Goal: Task Accomplishment & Management: Complete application form

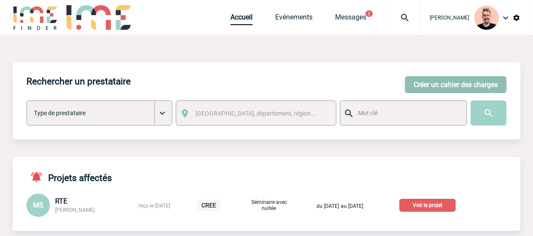
click at [426, 86] on button "Créer un cahier des charges" at bounding box center [456, 84] width 102 height 17
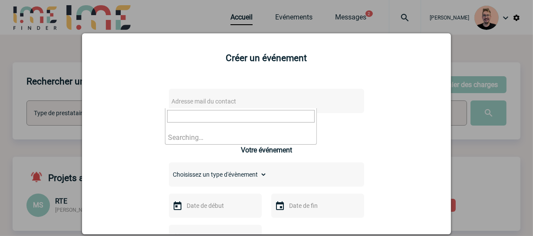
click at [188, 105] on span "Adresse mail du contact" at bounding box center [203, 101] width 65 height 7
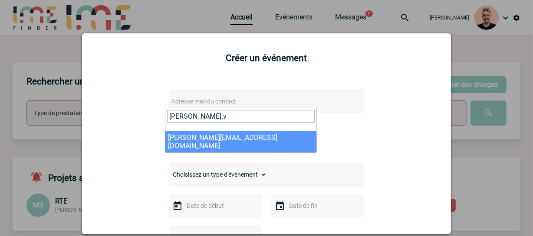
type input "pauline.v"
select select "130377"
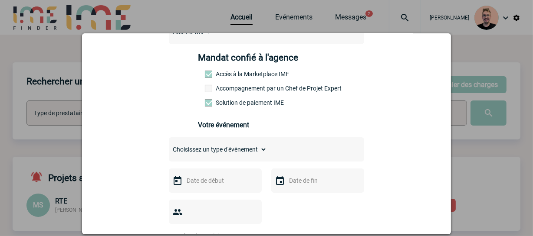
scroll to position [158, 0]
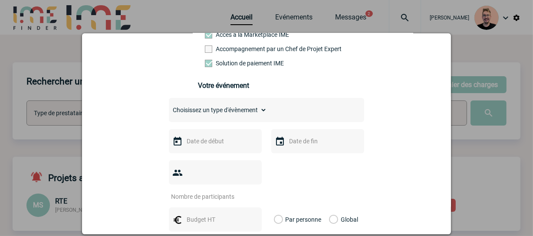
click at [239, 111] on select "Choisissez un type d'évènement Séminaire avec nuitée Séminaire sans nuitée Repa…" at bounding box center [218, 110] width 98 height 12
select select "9"
click at [169, 107] on select "Choisissez un type d'évènement Séminaire avec nuitée Séminaire sans nuitée Repa…" at bounding box center [218, 110] width 98 height 12
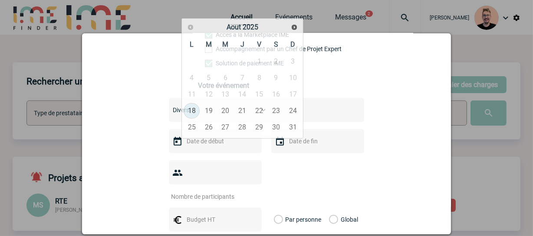
click at [208, 145] on input "text" at bounding box center [214, 141] width 60 height 11
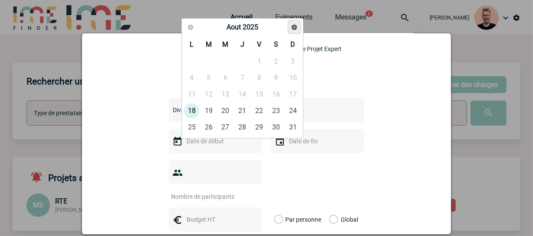
click at [292, 27] on span "Suivant" at bounding box center [294, 27] width 7 height 7
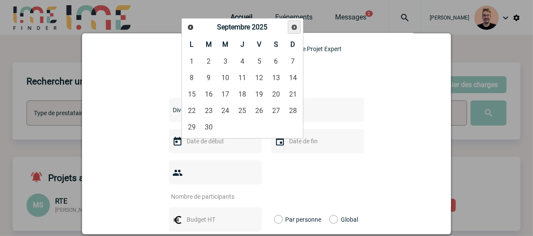
click at [292, 27] on span "Suivant" at bounding box center [294, 27] width 7 height 7
click at [224, 92] on link "12" at bounding box center [225, 95] width 16 height 16
type input "12-11-2025"
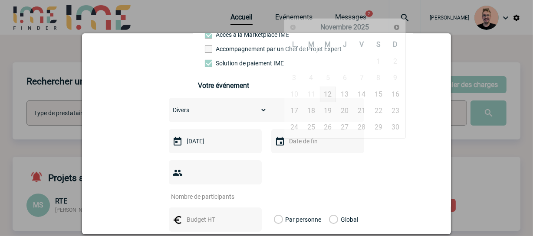
click at [306, 144] on input "text" at bounding box center [317, 141] width 60 height 11
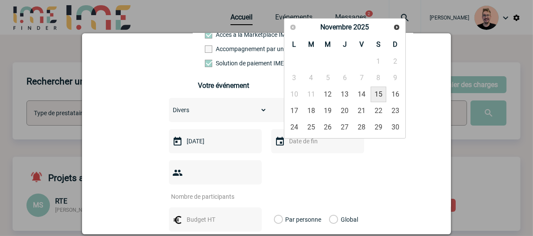
click at [379, 92] on link "15" at bounding box center [379, 95] width 16 height 16
type input "15-11-2025"
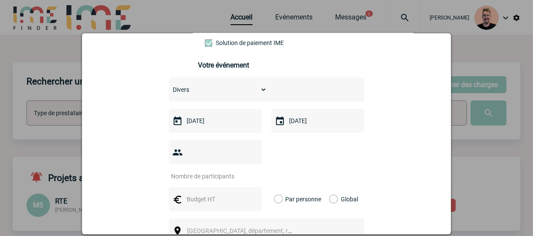
scroll to position [197, 0]
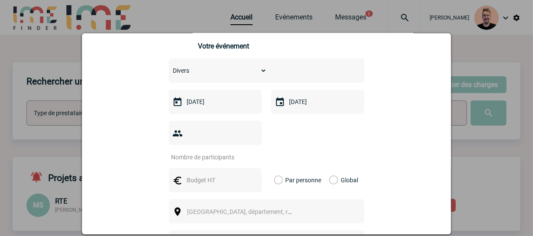
click at [226, 152] on input "number" at bounding box center [210, 157] width 82 height 11
type input "20"
click at [200, 175] on input "text" at bounding box center [214, 180] width 60 height 11
click at [331, 168] on label "Global" at bounding box center [332, 180] width 6 height 24
click at [0, 0] on input "Global" at bounding box center [0, 0] width 0 height 0
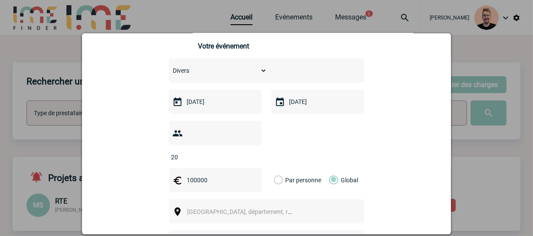
click at [191, 175] on input "100000" at bounding box center [214, 180] width 60 height 11
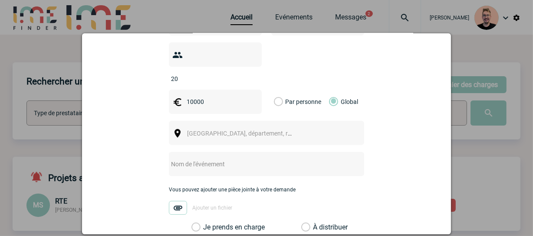
scroll to position [276, 0]
type input "10000"
click at [210, 127] on span "Ville, département, région..." at bounding box center [243, 133] width 119 height 12
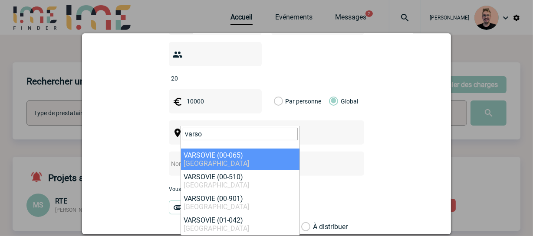
type input "varso"
select select "320912"
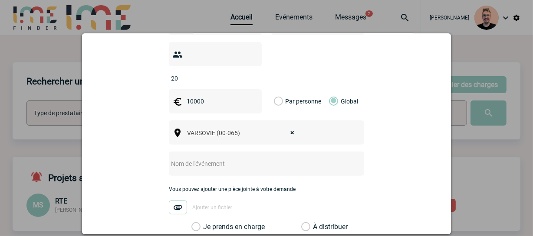
click at [200, 158] on input "text" at bounding box center [255, 163] width 172 height 11
click at [193, 158] on input "text" at bounding box center [255, 163] width 172 height 11
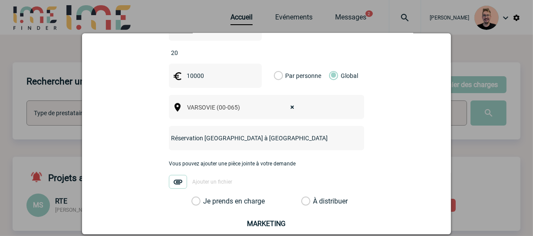
scroll to position [315, 0]
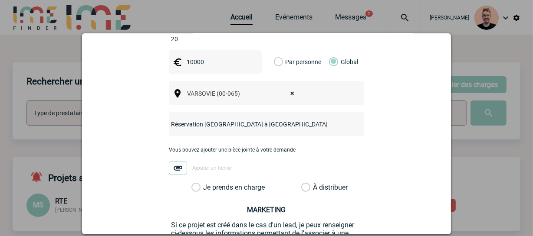
type input "Réservation hôtel Westin à Versovie"
click at [206, 184] on label "Je prends en charge" at bounding box center [198, 188] width 15 height 9
click at [0, 0] on input "Je prends en charge" at bounding box center [0, 0] width 0 height 0
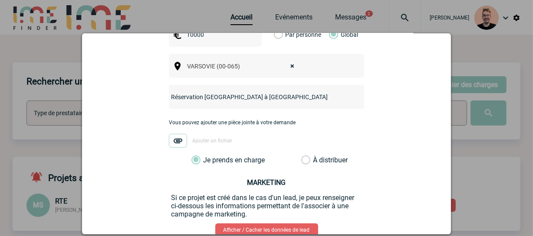
scroll to position [387, 0]
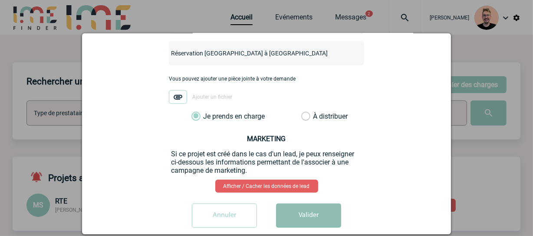
click at [303, 204] on button "Valider" at bounding box center [308, 216] width 65 height 24
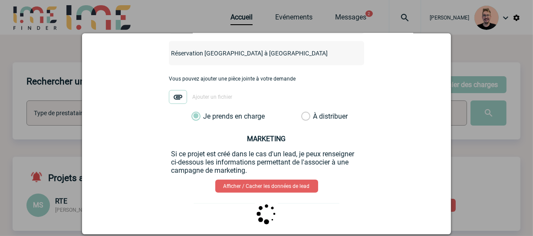
scroll to position [0, 0]
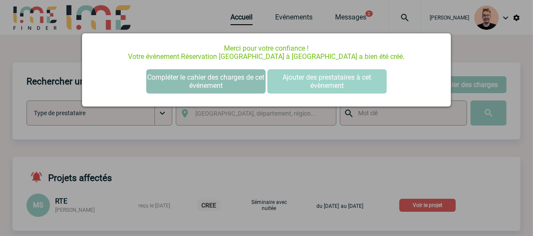
click at [192, 80] on button "Compléter le cahier des charges de cet événement" at bounding box center [205, 81] width 119 height 24
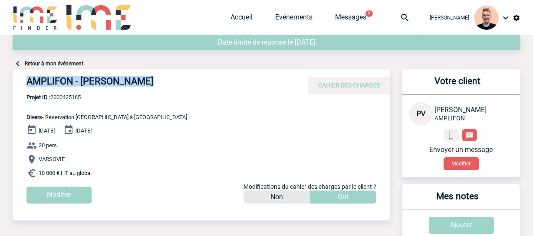
drag, startPoint x: 139, startPoint y: 81, endPoint x: 16, endPoint y: 79, distance: 123.7
click at [16, 79] on div "AMPLIFON - [PERSON_NAME] CAHIER DES CHARGES" at bounding box center [202, 81] width 378 height 25
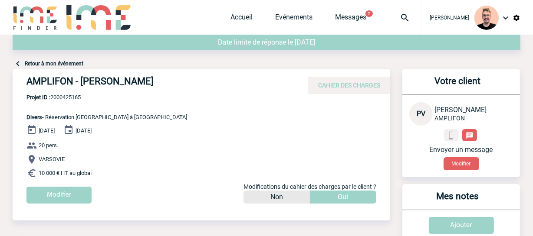
click at [75, 99] on span "Projet ID : 2000425165" at bounding box center [106, 97] width 161 height 7
copy span "2000425165"
click at [26, 12] on img at bounding box center [35, 17] width 45 height 25
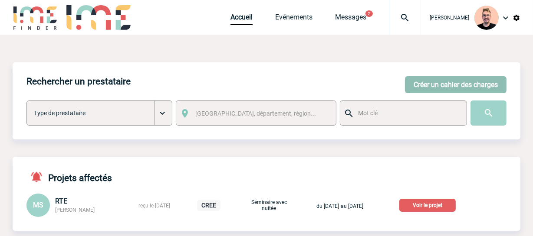
click at [442, 80] on button "Créer un cahier des charges" at bounding box center [456, 84] width 102 height 17
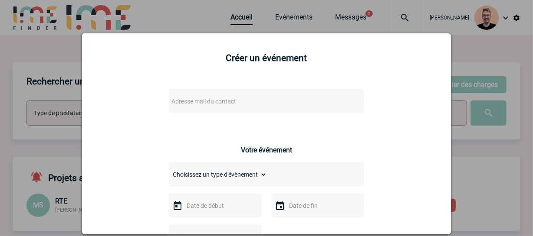
click at [183, 102] on span "Adresse mail du contact" at bounding box center [203, 101] width 65 height 7
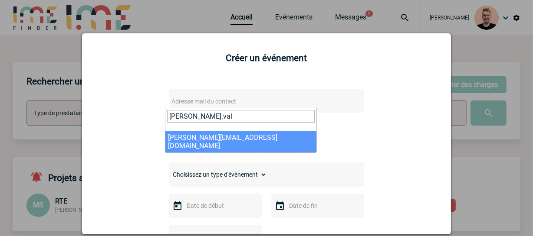
type input "pauline.val"
select select "130377"
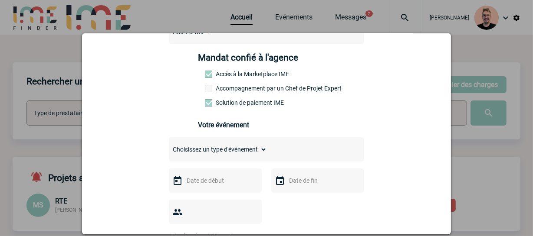
scroll to position [197, 0]
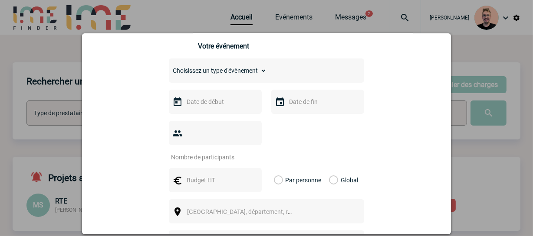
click at [235, 74] on select "Choisissez un type d'évènement Séminaire avec nuitée Séminaire sans nuitée Repa…" at bounding box center [218, 71] width 98 height 12
select select "9"
click at [169, 67] on select "Choisissez un type d'évènement Séminaire avec nuitée Séminaire sans nuitée Repa…" at bounding box center [218, 71] width 98 height 12
click at [216, 104] on input "text" at bounding box center [214, 101] width 60 height 11
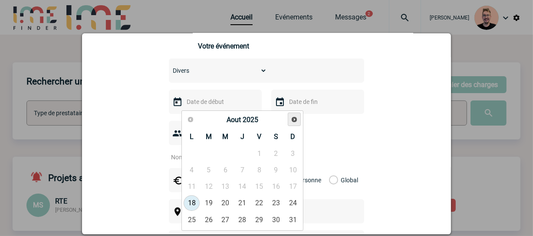
click at [292, 119] on span "Suivant" at bounding box center [294, 119] width 7 height 7
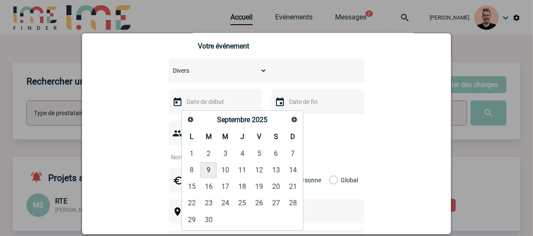
click at [208, 168] on link "9" at bounding box center [208, 171] width 16 height 16
type input "09-09-2025"
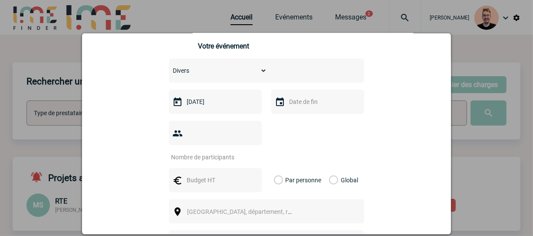
click at [299, 104] on input "text" at bounding box center [317, 101] width 60 height 11
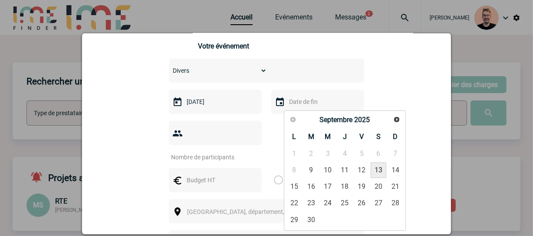
click at [374, 169] on link "13" at bounding box center [379, 171] width 16 height 16
type input "13-09-2025"
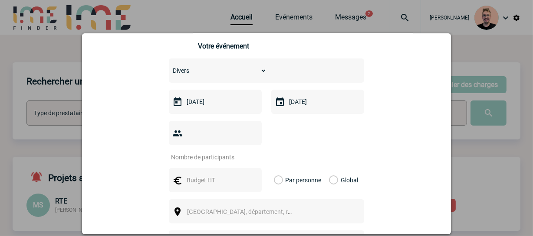
scroll to position [236, 0]
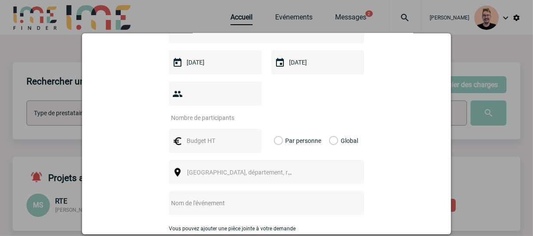
click at [190, 112] on input "number" at bounding box center [210, 117] width 82 height 11
type input "80"
click at [205, 135] on input "text" at bounding box center [214, 140] width 60 height 11
click at [194, 135] on input "150000" at bounding box center [214, 140] width 60 height 11
type input "150000"
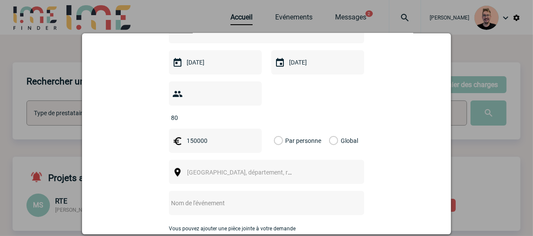
click at [330, 129] on label "Global" at bounding box center [332, 141] width 6 height 24
click at [0, 0] on input "Global" at bounding box center [0, 0] width 0 height 0
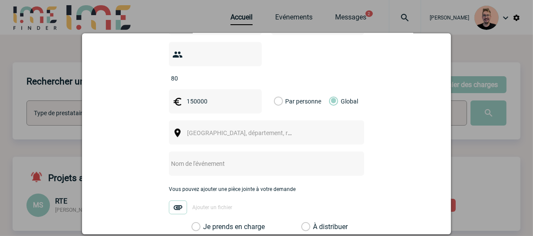
click at [209, 130] on span "Ville, département, région..." at bounding box center [247, 133] width 121 height 7
click at [189, 135] on input "isanbul" at bounding box center [240, 134] width 115 height 13
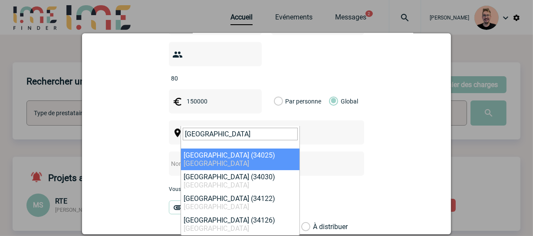
type input "istanbul"
select select "321593"
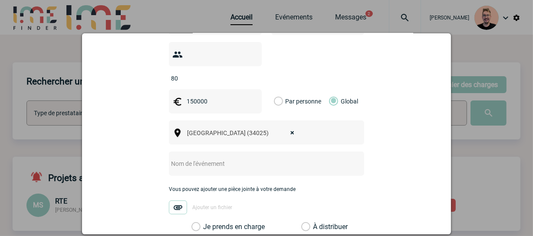
click at [186, 158] on input "text" at bounding box center [255, 163] width 172 height 11
click at [211, 158] on input "Hébergement Isanbul" at bounding box center [255, 163] width 172 height 11
click at [244, 158] on input "Hébergement Istanbul" at bounding box center [255, 163] width 172 height 11
type input "Hébergement Istanbul"
click at [195, 223] on label "Je prends en charge" at bounding box center [198, 227] width 15 height 9
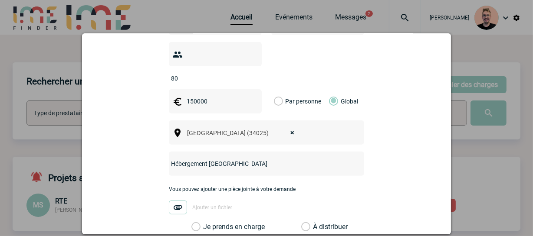
click at [0, 0] on input "Je prends en charge" at bounding box center [0, 0] width 0 height 0
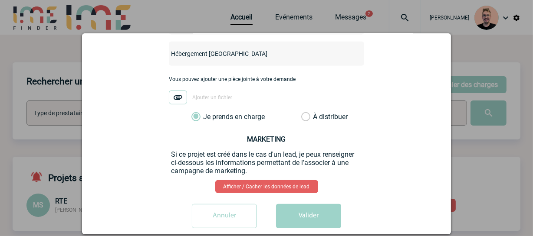
scroll to position [387, 0]
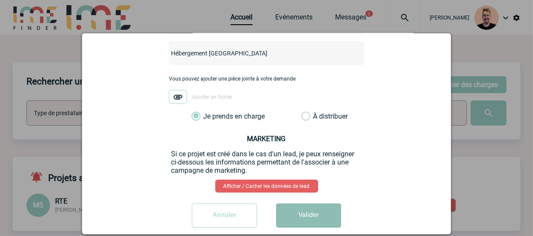
click at [312, 204] on button "Valider" at bounding box center [308, 216] width 65 height 24
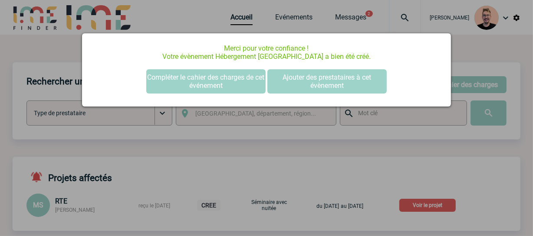
scroll to position [0, 0]
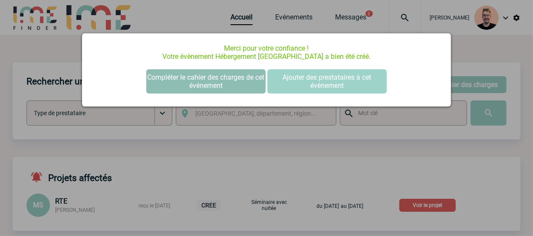
click at [181, 82] on button "Compléter le cahier des charges de cet événement" at bounding box center [205, 81] width 119 height 24
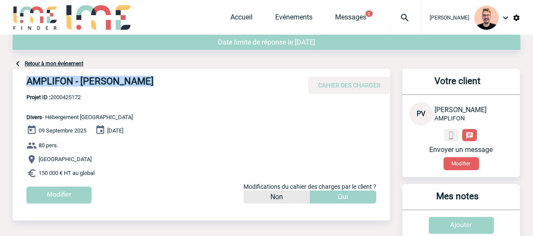
drag, startPoint x: 141, startPoint y: 82, endPoint x: 23, endPoint y: 81, distance: 118.0
click at [23, 81] on div "AMPLIFON - [PERSON_NAME] CAHIER DES CHARGES" at bounding box center [202, 81] width 378 height 25
copy h4 "AMPLIFON - [PERSON_NAME]"
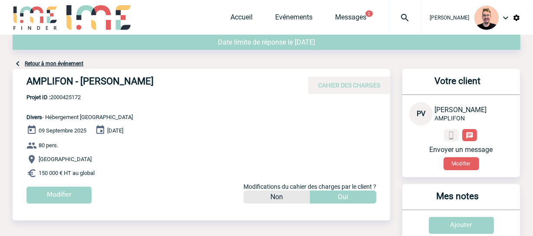
click at [64, 95] on span "Projet ID : 2000425172" at bounding box center [79, 97] width 106 height 7
copy span "2000425172"
click at [90, 111] on p "Projet ID : 2000425172 Divers - Hébergement [GEOGRAPHIC_DATA]" at bounding box center [73, 107] width 120 height 26
click at [77, 96] on span "Projet ID : 2000425172" at bounding box center [79, 97] width 106 height 7
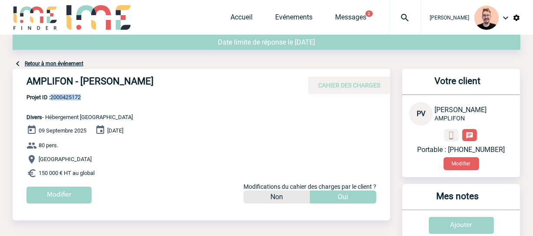
click at [77, 96] on span "Projet ID : 2000425172" at bounding box center [79, 97] width 106 height 7
copy span "2000425172"
